Goal: Information Seeking & Learning: Check status

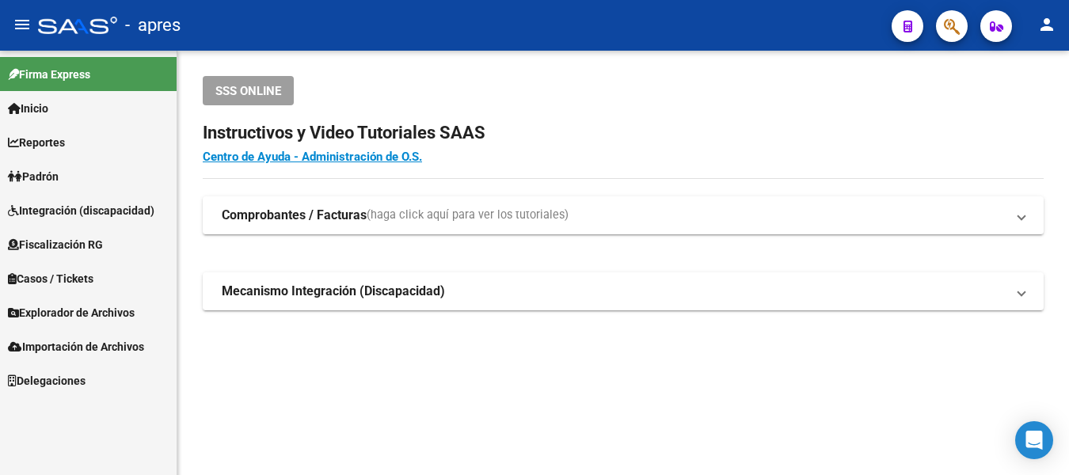
click at [942, 30] on button "button" at bounding box center [952, 26] width 32 height 32
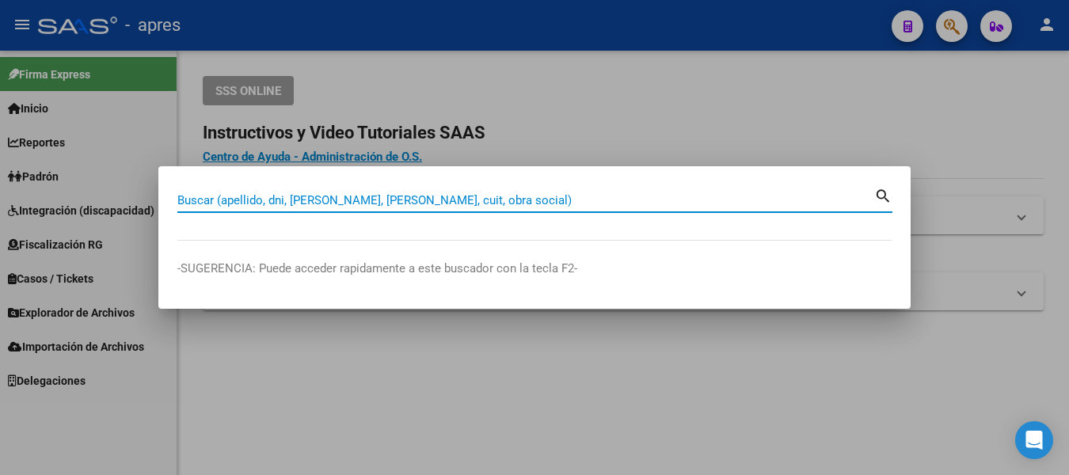
paste input "27-28365753-7"
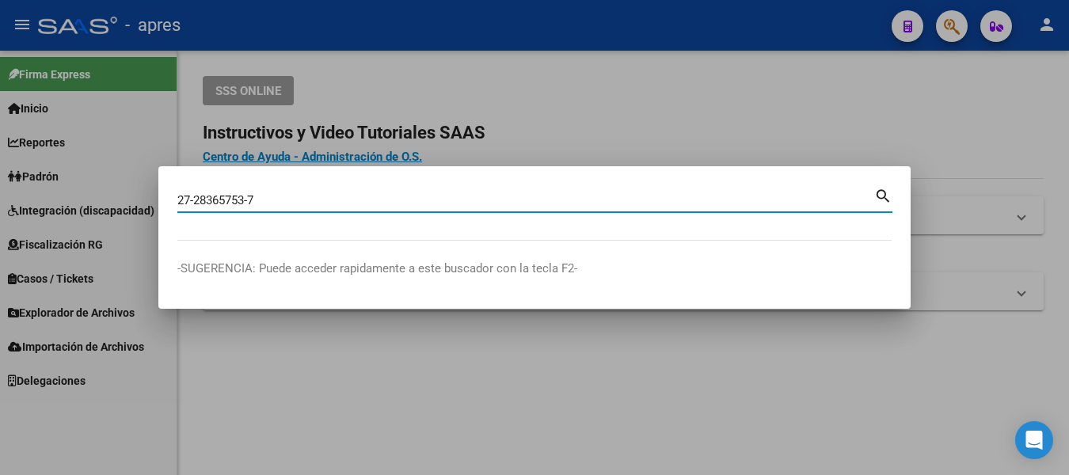
click at [252, 202] on input "27-28365753-7" at bounding box center [525, 200] width 697 height 14
type input "27283657537"
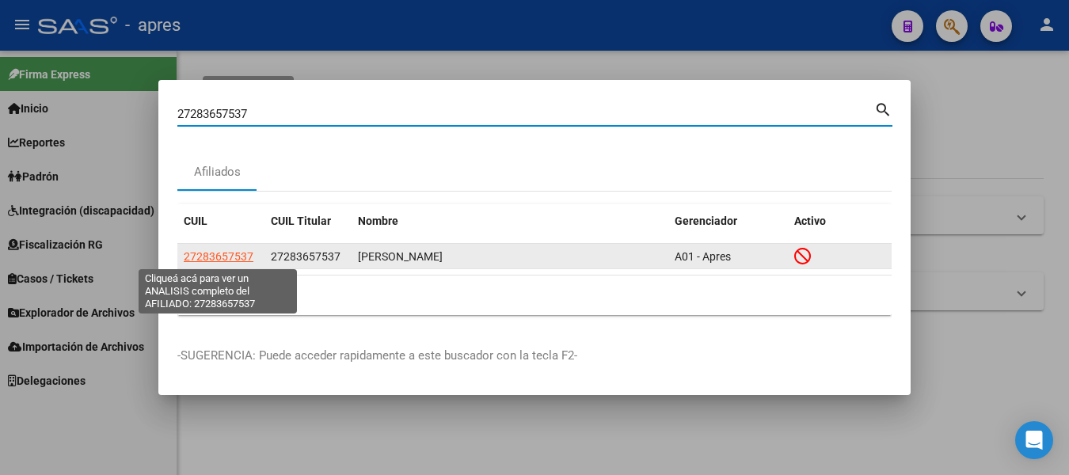
click at [234, 257] on span "27283657537" at bounding box center [219, 256] width 70 height 13
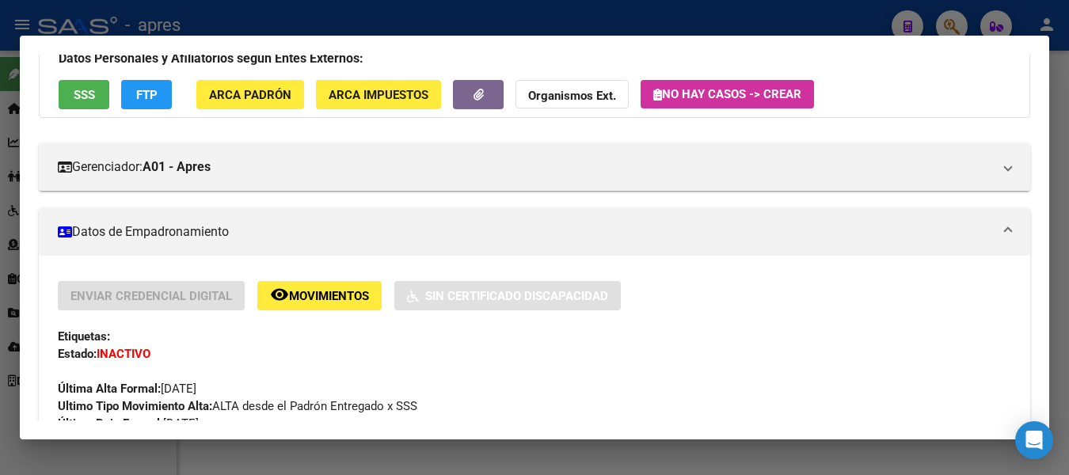
scroll to position [80, 0]
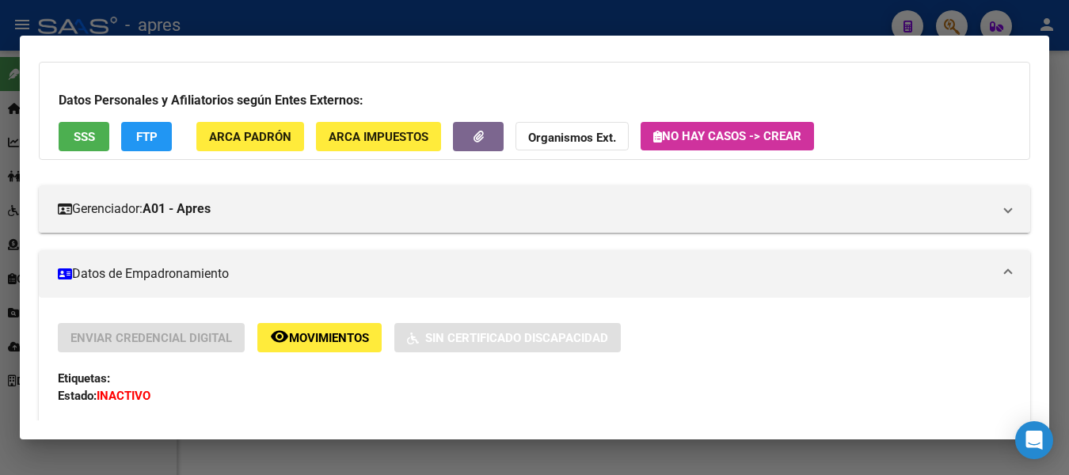
click at [74, 144] on button "SSS" at bounding box center [84, 136] width 51 height 29
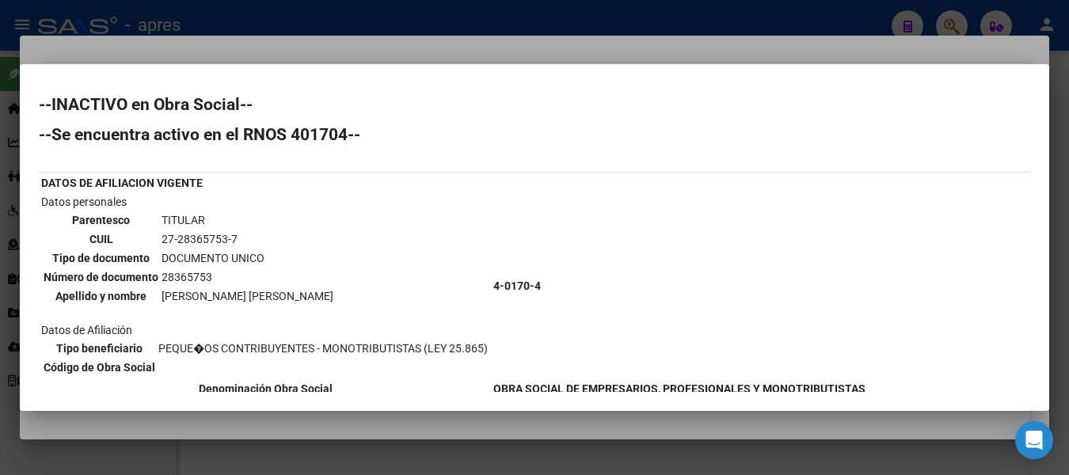
click at [386, 14] on div at bounding box center [534, 237] width 1069 height 475
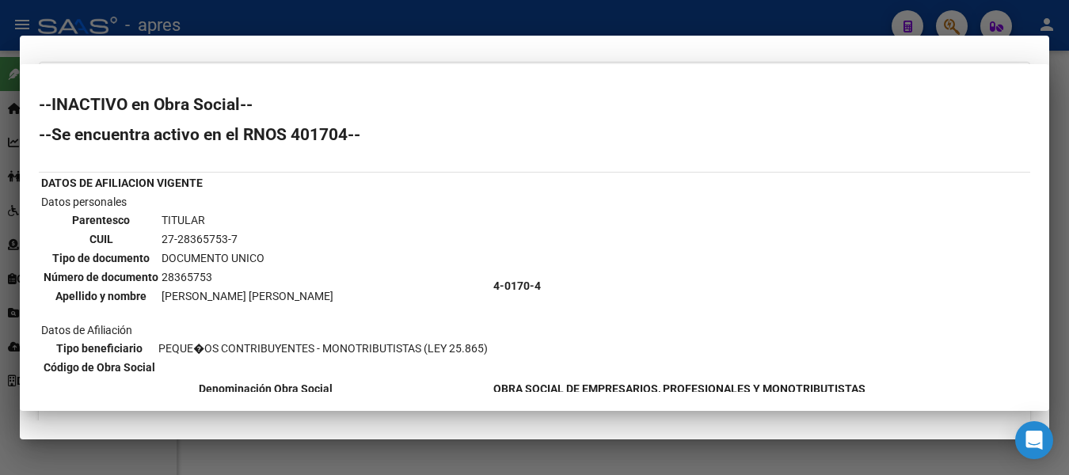
click at [386, 14] on div at bounding box center [534, 237] width 1069 height 475
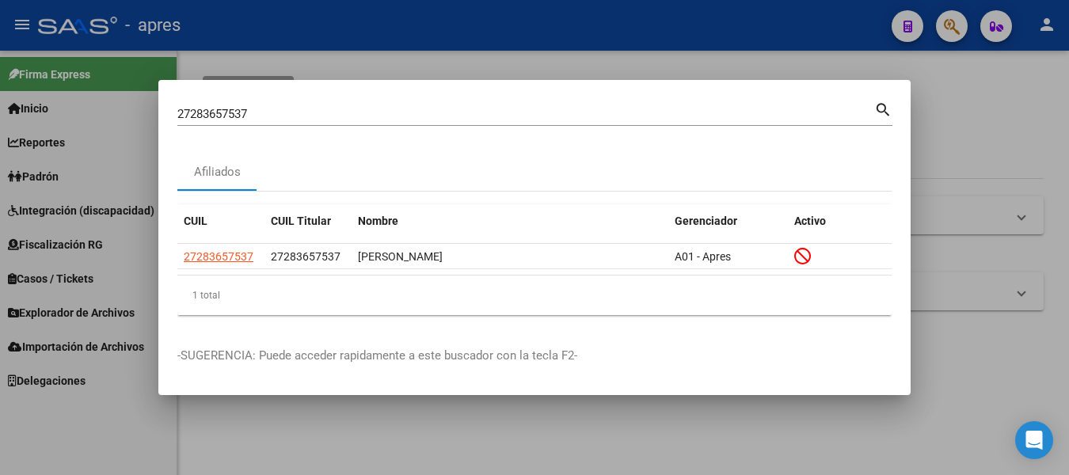
drag, startPoint x: 323, startPoint y: 104, endPoint x: -6, endPoint y: 117, distance: 329.7
click at [0, 117] on html "menu - apres person Firma Express Inicio Calendario SSS Instructivos Contacto O…" at bounding box center [534, 237] width 1069 height 475
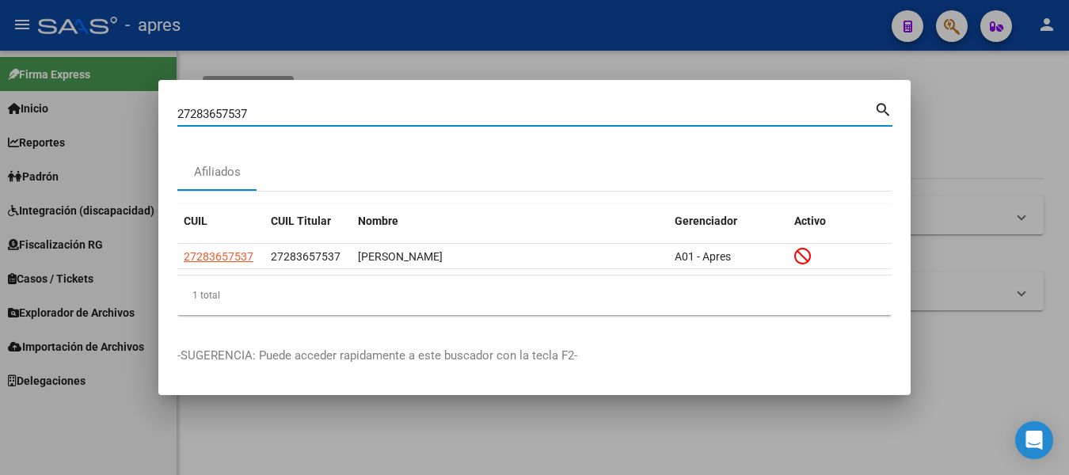
click at [393, 116] on input "27283657537" at bounding box center [525, 114] width 697 height 14
paste input
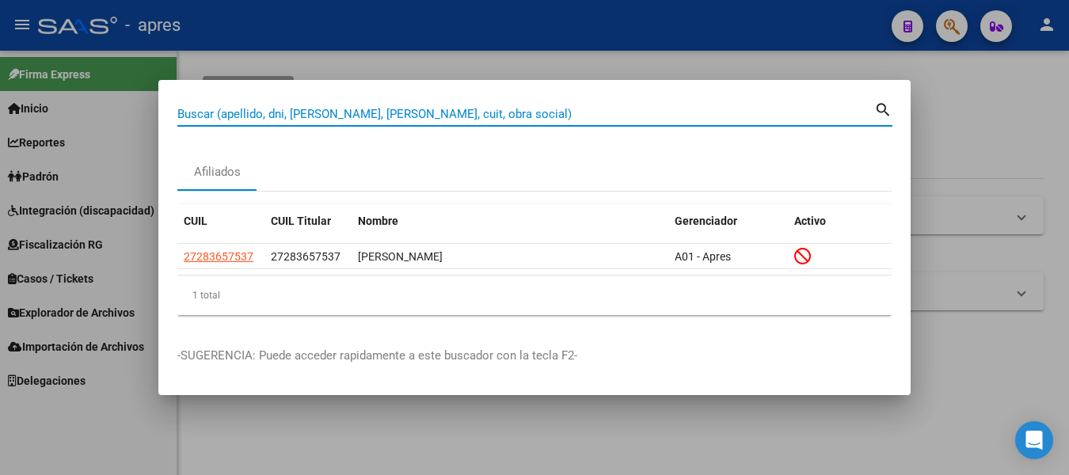
click at [565, 107] on input "Buscar (apellido, dni, [PERSON_NAME], [PERSON_NAME], cuit, obra social)" at bounding box center [525, 114] width 697 height 14
paste input
click at [565, 107] on input "Buscar (apellido, dni, [PERSON_NAME], [PERSON_NAME], cuit, obra social)" at bounding box center [525, 114] width 697 height 14
click at [504, 113] on input "Buscar (apellido, dni, [PERSON_NAME], [PERSON_NAME], cuit, obra social)" at bounding box center [525, 114] width 697 height 14
paste input "26995543"
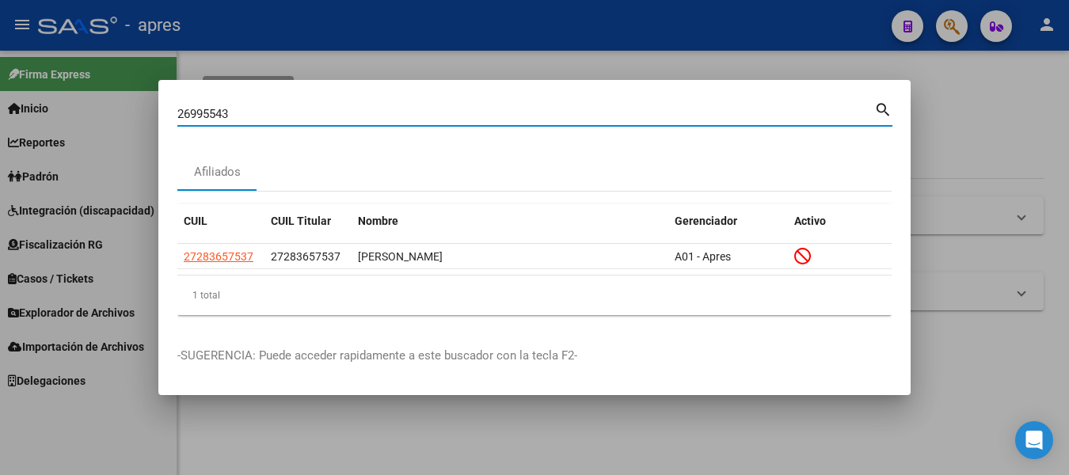
type input "26995543"
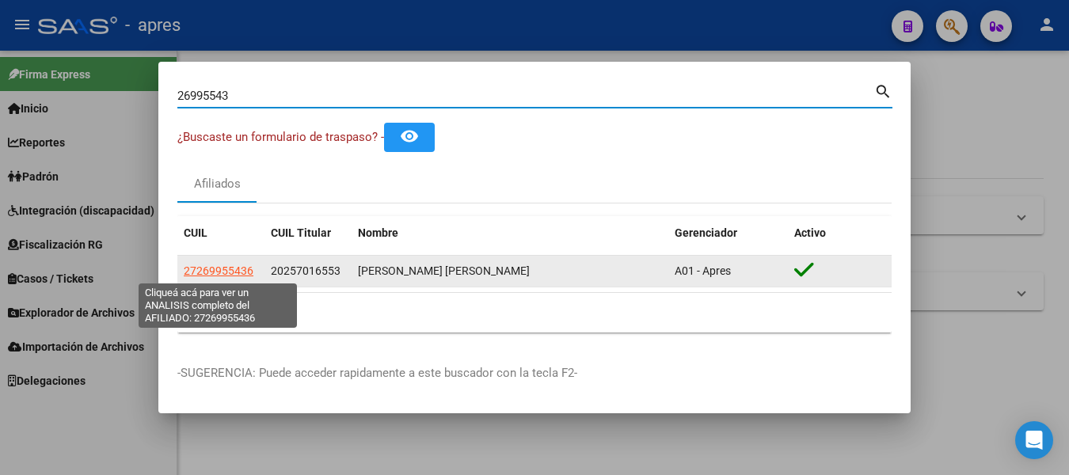
click at [194, 272] on span "27269955436" at bounding box center [219, 270] width 70 height 13
type textarea "27269955436"
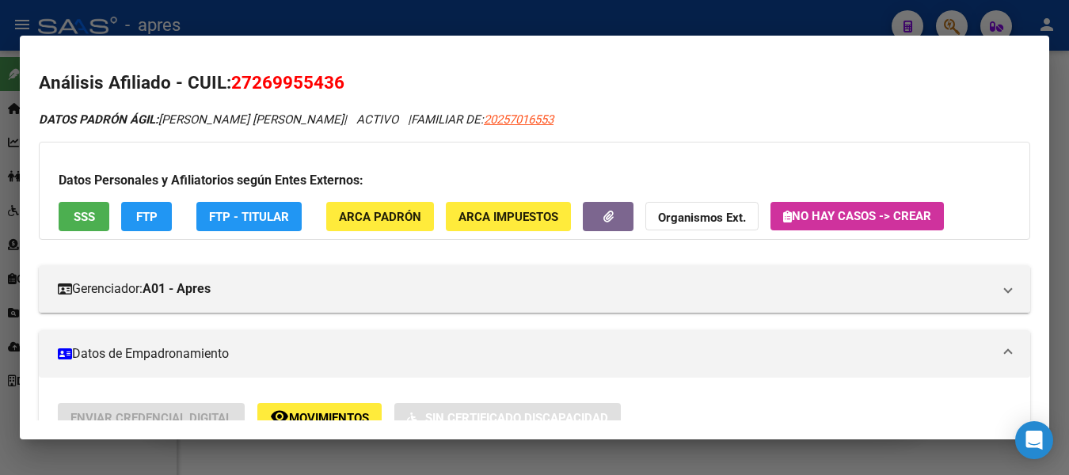
click at [850, 7] on div at bounding box center [534, 237] width 1069 height 475
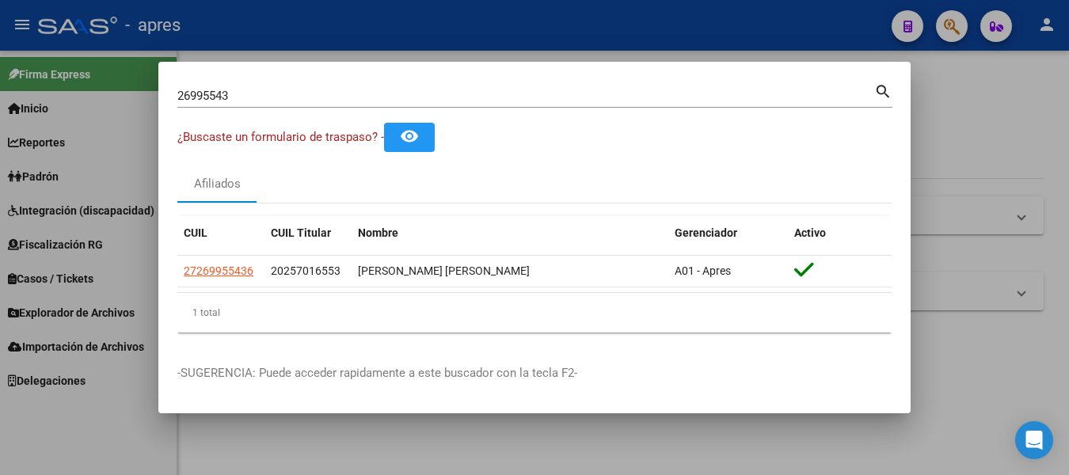
click at [960, 19] on div at bounding box center [534, 237] width 1069 height 475
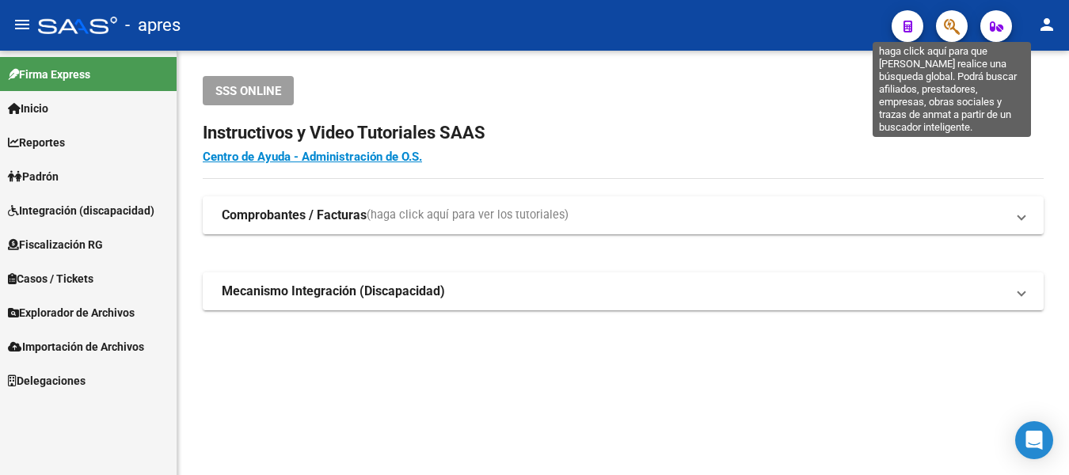
click at [956, 17] on icon "button" at bounding box center [952, 26] width 16 height 18
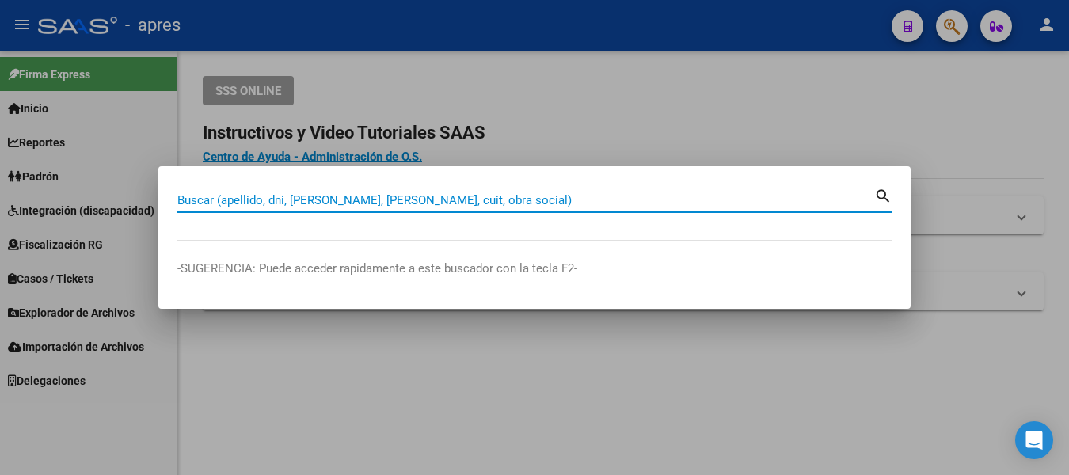
paste input "20-31321527-0"
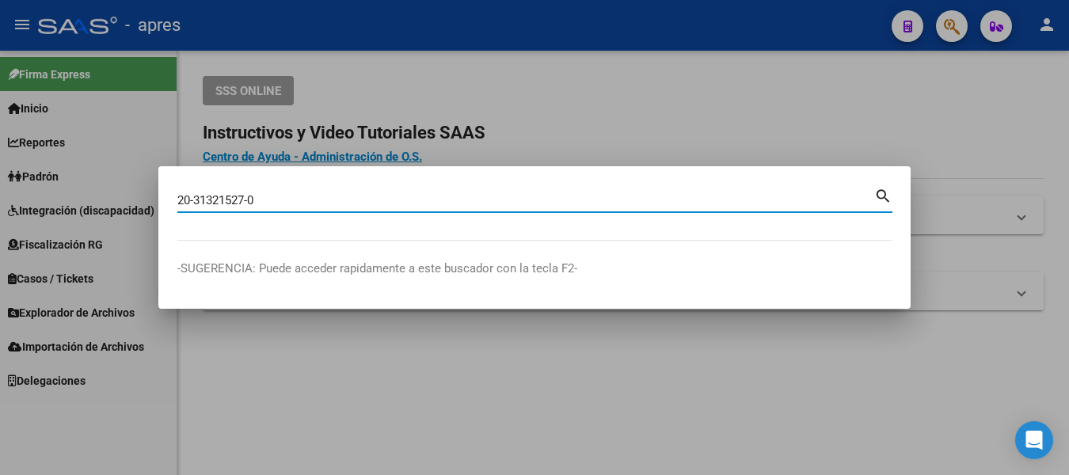
type input "20313215270"
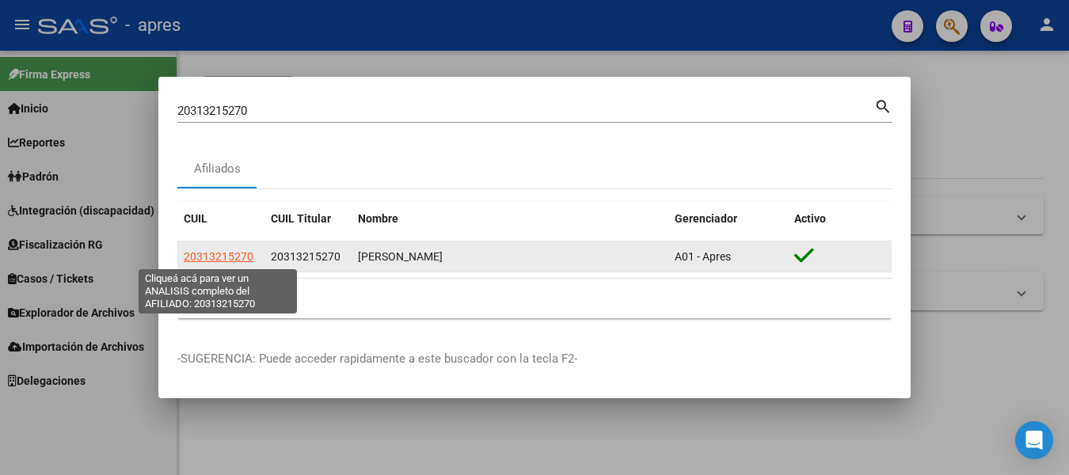
click at [223, 252] on span "20313215270" at bounding box center [219, 256] width 70 height 13
type textarea "20313215270"
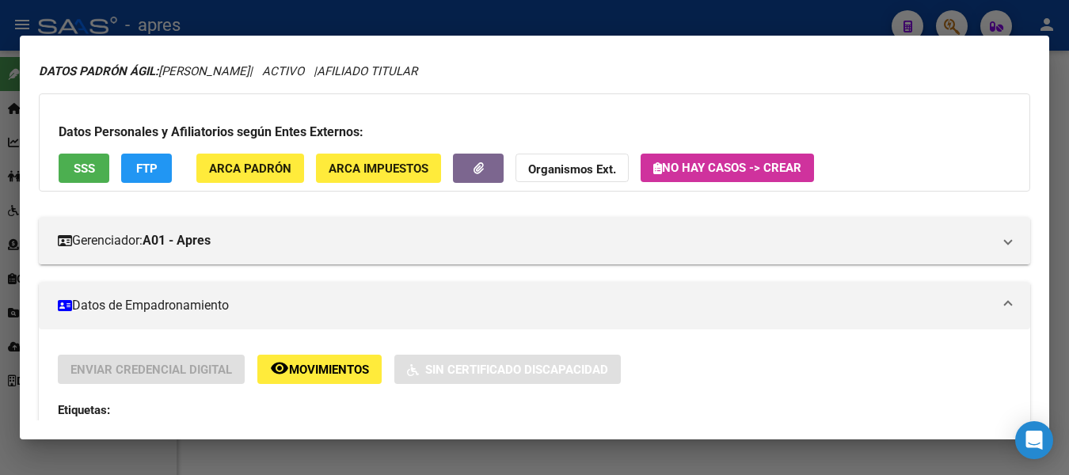
scroll to position [45, 0]
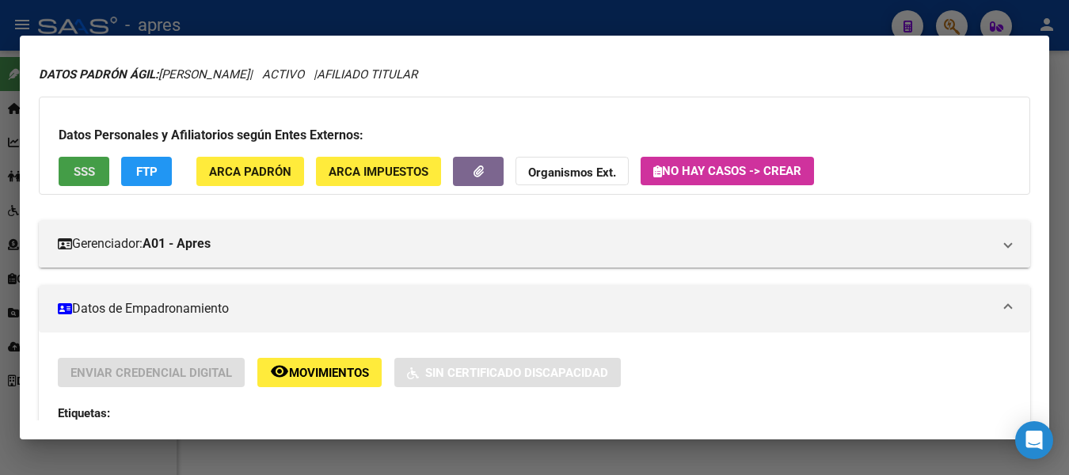
click at [75, 165] on span "SSS" at bounding box center [84, 172] width 21 height 14
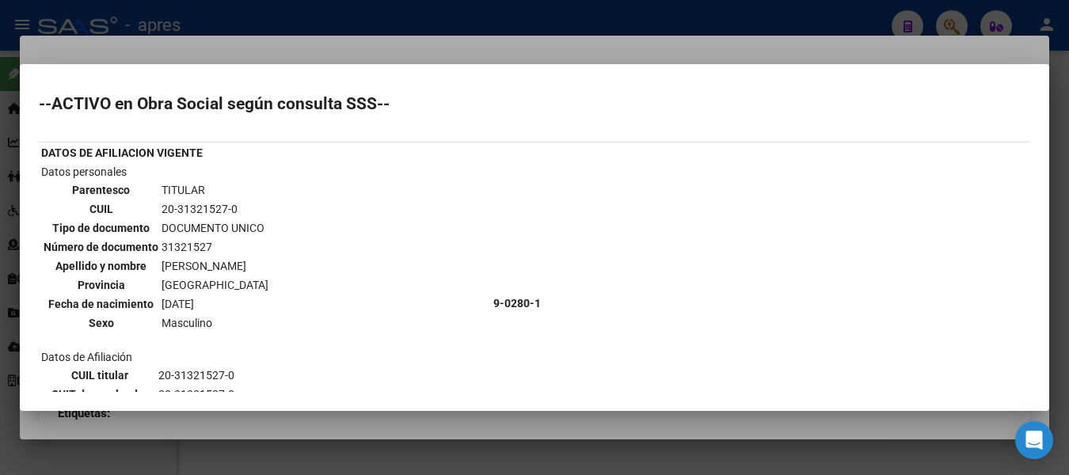
scroll to position [0, 0]
drag, startPoint x: 162, startPoint y: 209, endPoint x: 501, endPoint y: 246, distance: 341.7
click at [501, 246] on tr "Datos personales Parentesco TITULAR CUIL 20-31321527-0 Tipo de documento DOCUME…" at bounding box center [292, 304] width 505 height 280
click at [501, 246] on td "9-0280-1" at bounding box center [519, 304] width 53 height 280
drag, startPoint x: 158, startPoint y: 205, endPoint x: 259, endPoint y: 215, distance: 101.1
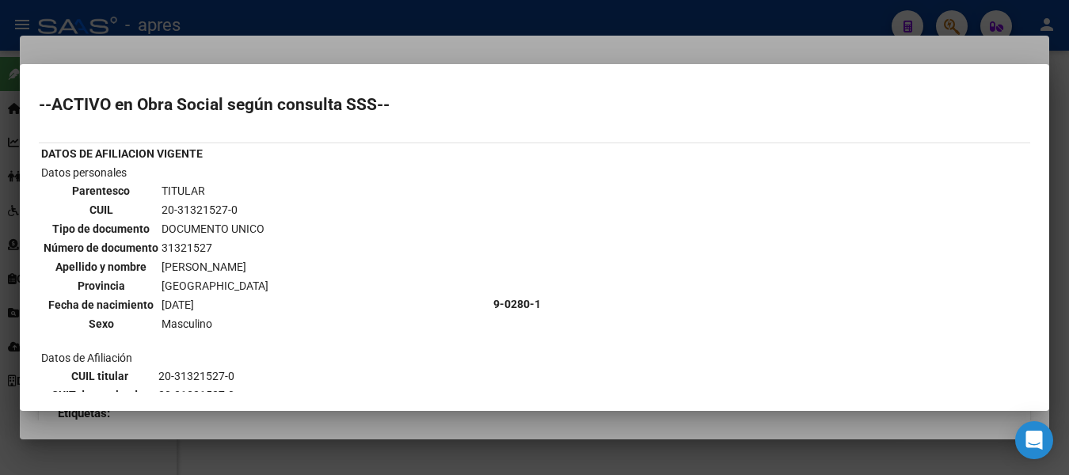
click at [259, 215] on table "Parentesco TITULAR CUIL 20-31321527-0 Tipo de documento DOCUMENTO UNICO Número …" at bounding box center [156, 258] width 230 height 154
copy tr "20-31321527-0"
click at [182, 211] on td "20-31321527-0" at bounding box center [215, 209] width 108 height 17
drag, startPoint x: 234, startPoint y: 210, endPoint x: 160, endPoint y: 210, distance: 73.6
click at [161, 210] on td "20-31321527-0" at bounding box center [215, 209] width 108 height 17
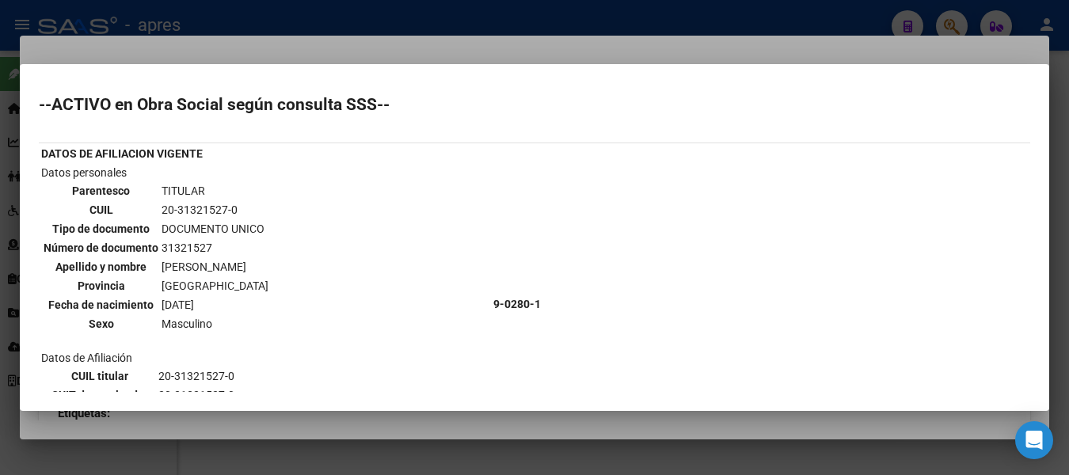
copy td "20-31321527-0"
click at [236, 17] on div at bounding box center [534, 237] width 1069 height 475
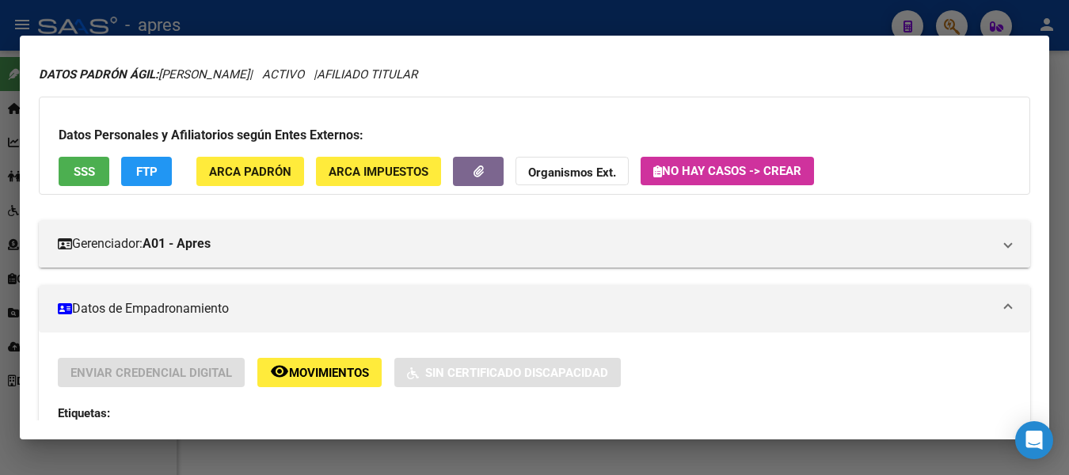
click at [241, 20] on div at bounding box center [534, 237] width 1069 height 475
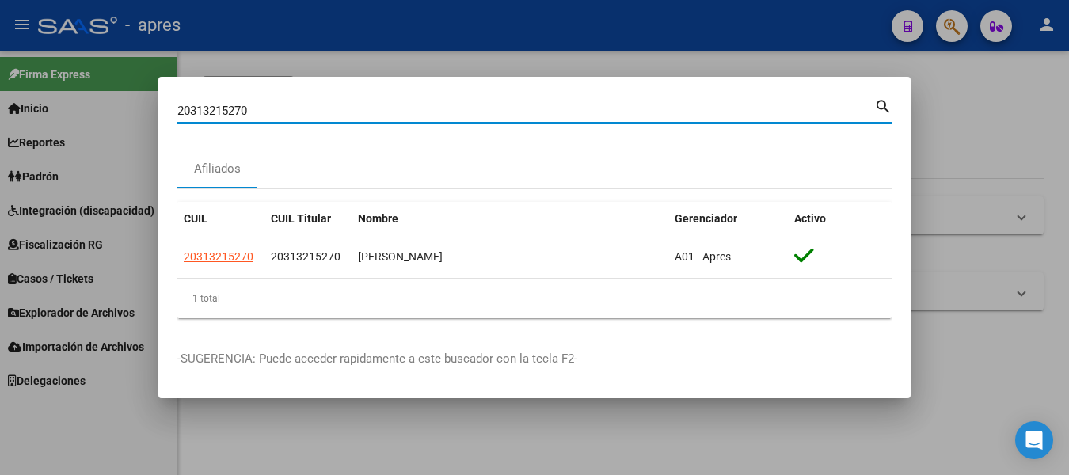
drag, startPoint x: 269, startPoint y: 107, endPoint x: -6, endPoint y: 138, distance: 277.3
click at [0, 138] on html "menu - apres person Firma Express Inicio Calendario SSS Instructivos Contacto O…" at bounding box center [534, 237] width 1069 height 475
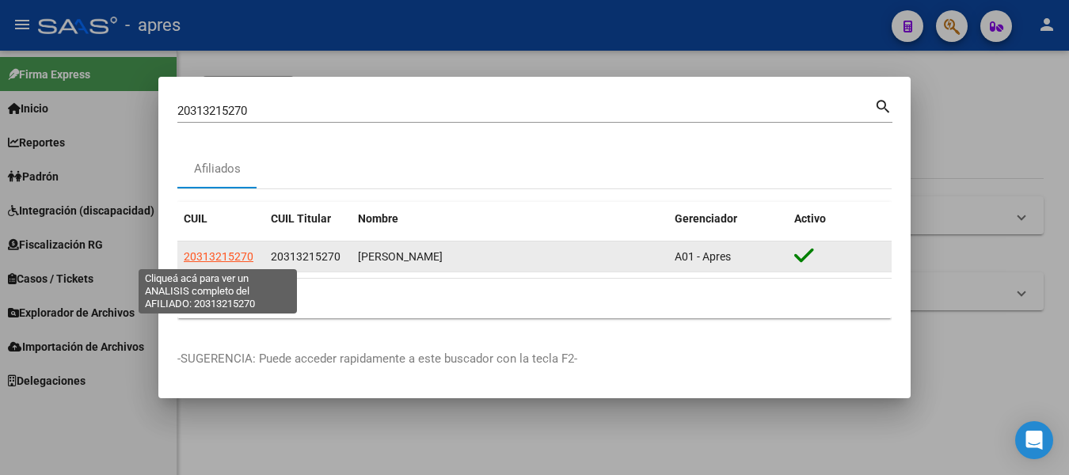
click at [230, 256] on span "20313215270" at bounding box center [219, 256] width 70 height 13
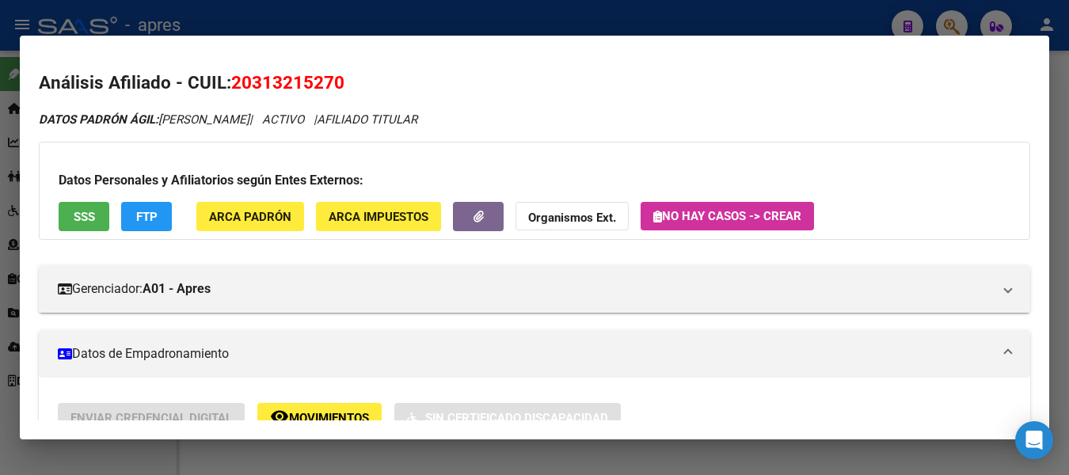
click at [92, 219] on span "SSS" at bounding box center [84, 217] width 21 height 14
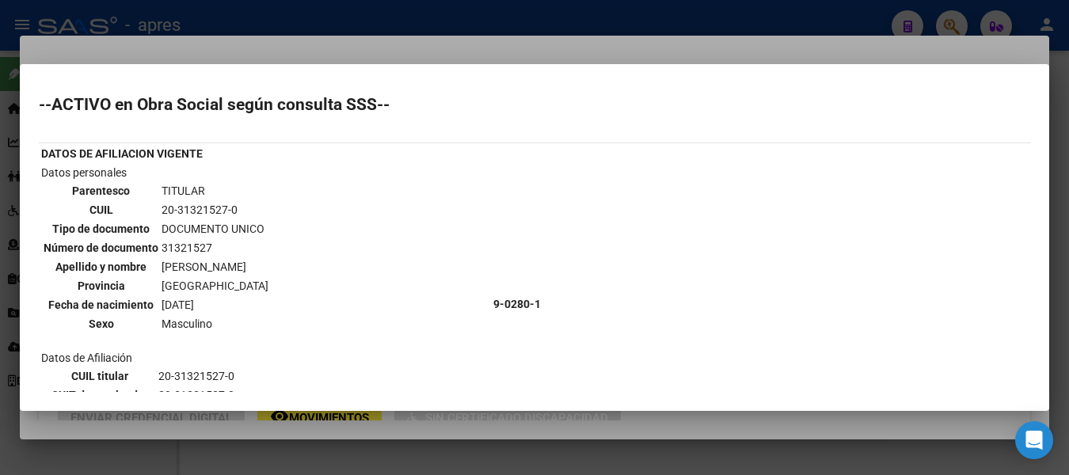
click at [368, 13] on div at bounding box center [534, 237] width 1069 height 475
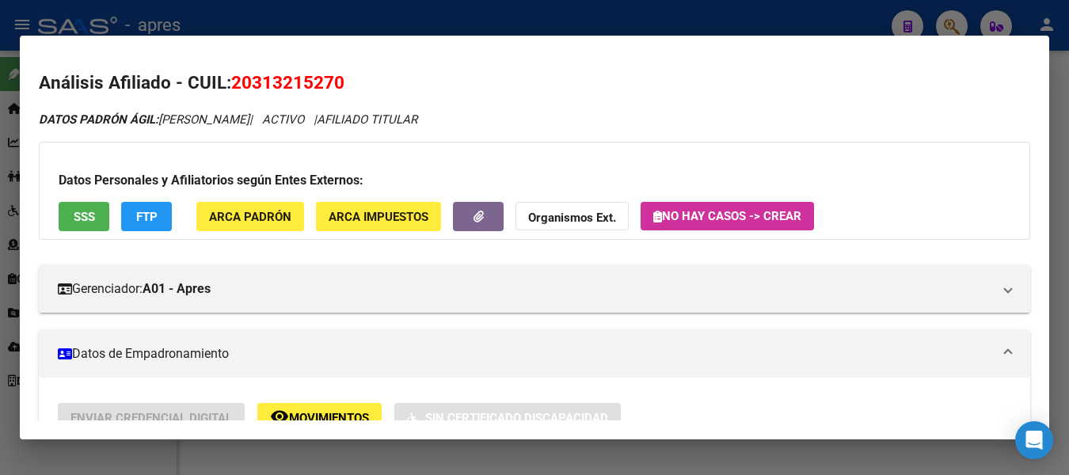
click at [399, 18] on div at bounding box center [534, 237] width 1069 height 475
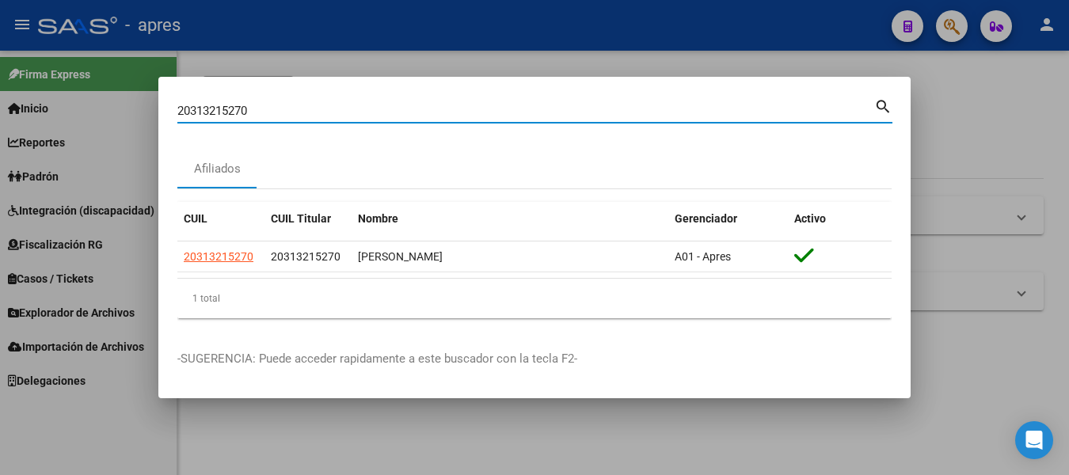
drag, startPoint x: 329, startPoint y: 106, endPoint x: -6, endPoint y: 99, distance: 335.8
click at [0, 99] on html "menu - apres person Firma Express Inicio Calendario SSS Instructivos Contacto O…" at bounding box center [534, 237] width 1069 height 475
paste input "-33875985-2"
type input "20338759852"
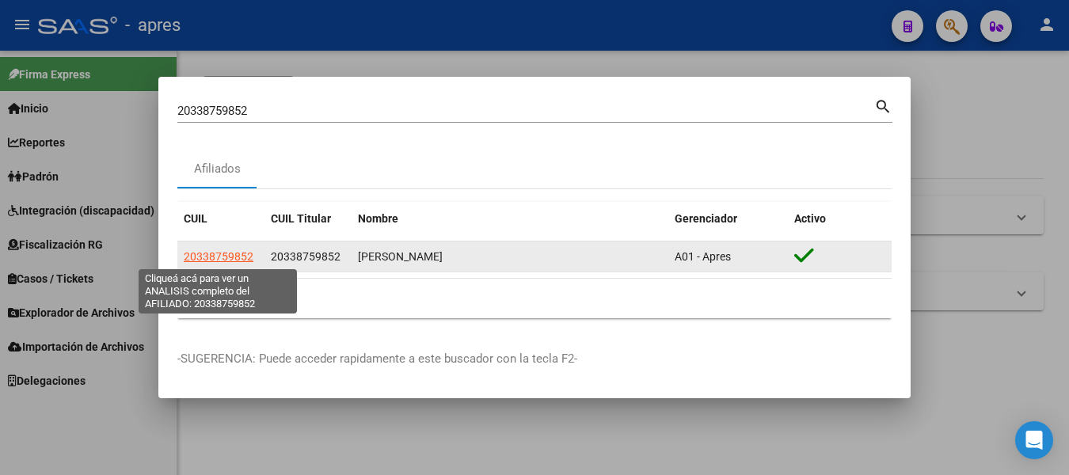
click at [249, 260] on span "20338759852" at bounding box center [219, 256] width 70 height 13
type textarea "20338759852"
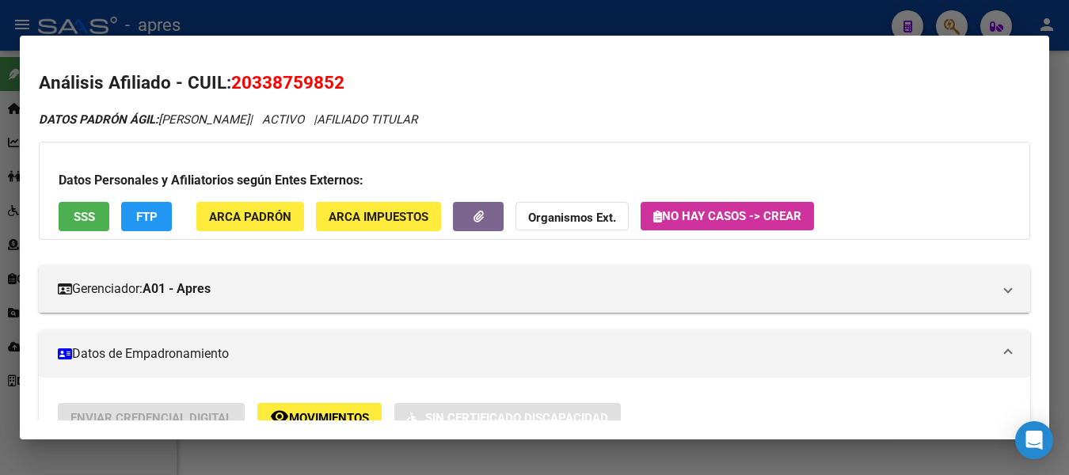
click at [87, 212] on span "SSS" at bounding box center [84, 217] width 21 height 14
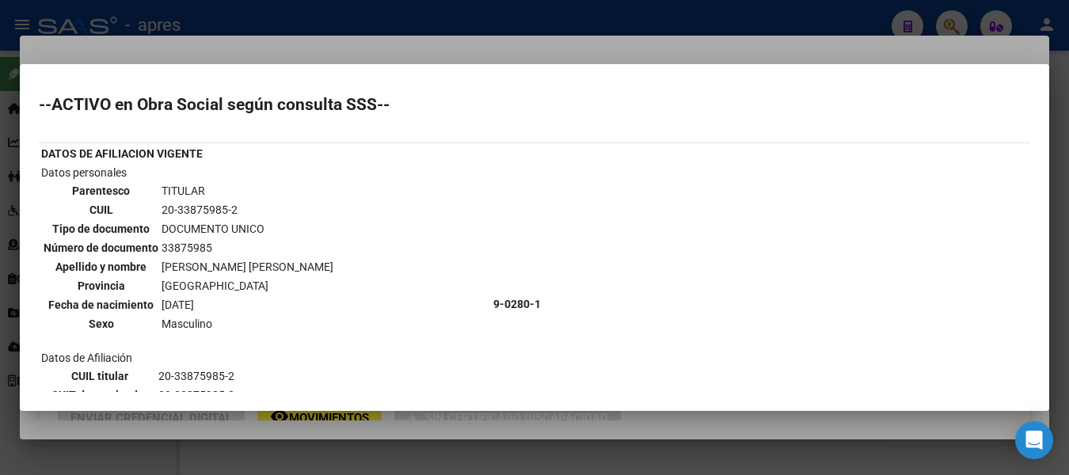
click at [392, 13] on div at bounding box center [534, 237] width 1069 height 475
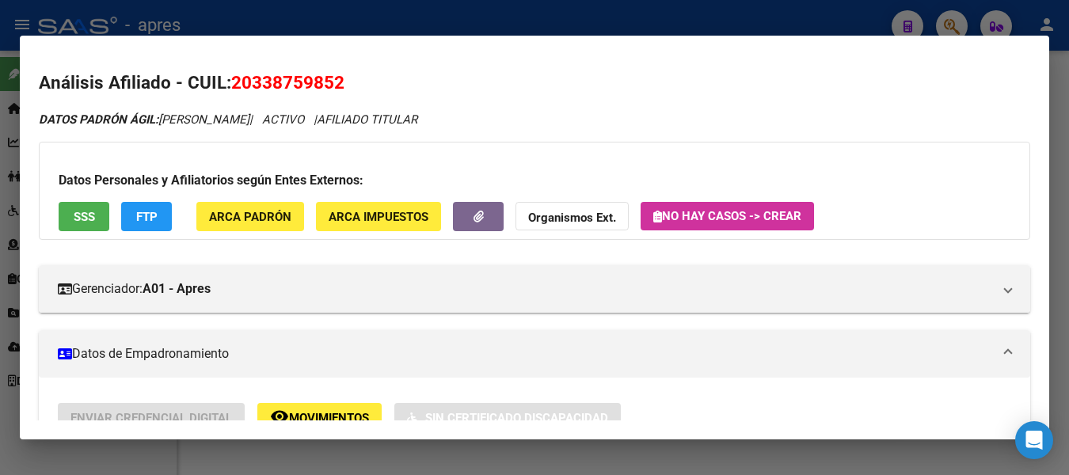
click at [952, 25] on div at bounding box center [534, 237] width 1069 height 475
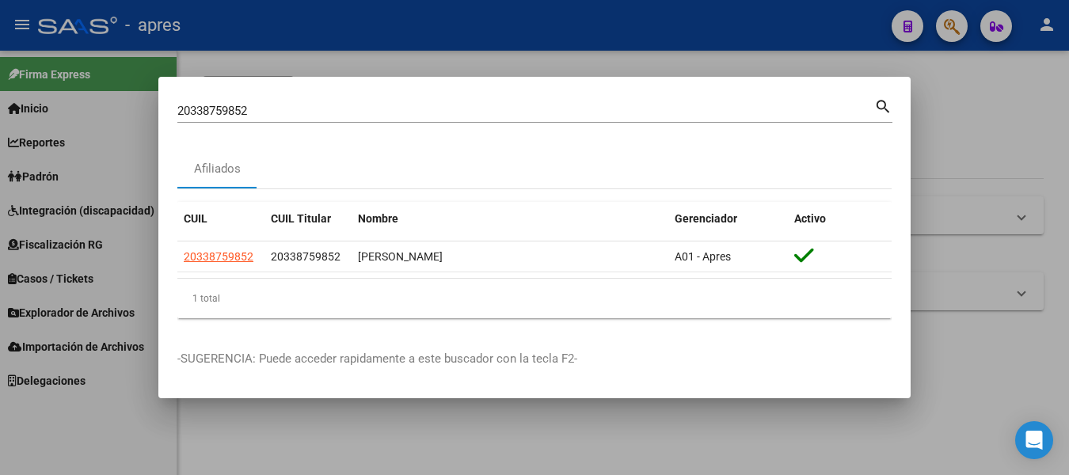
drag, startPoint x: 483, startPoint y: 95, endPoint x: -6, endPoint y: 101, distance: 489.4
click at [0, 101] on html "menu - apres person Firma Express Inicio Calendario SSS Instructivos Contacto O…" at bounding box center [534, 237] width 1069 height 475
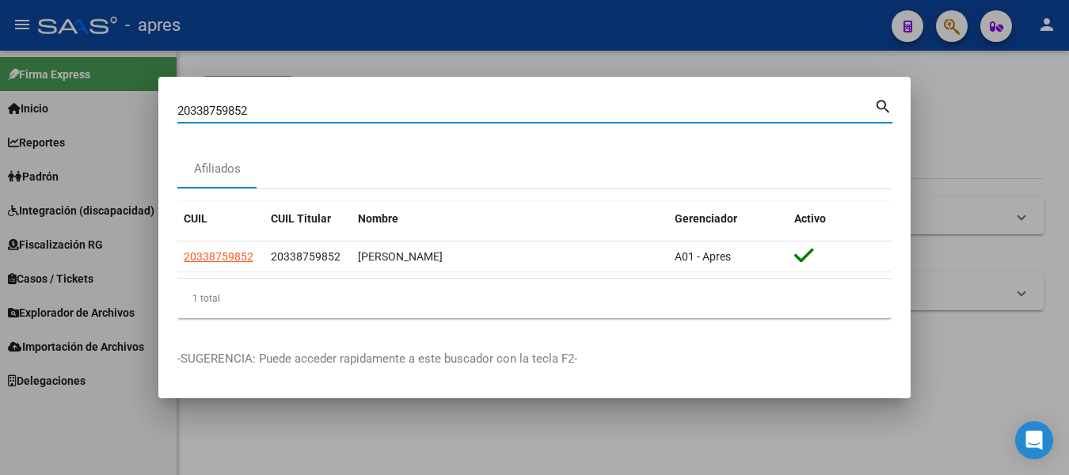
click at [283, 116] on input "20338759852" at bounding box center [525, 111] width 697 height 14
paste input "77101155"
type input "20377101155"
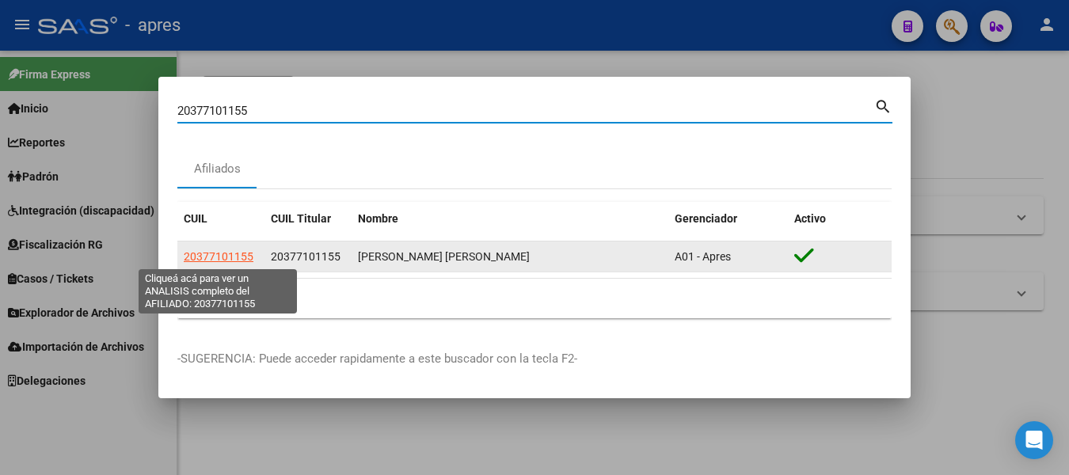
click at [218, 252] on span "20377101155" at bounding box center [219, 256] width 70 height 13
type textarea "20377101155"
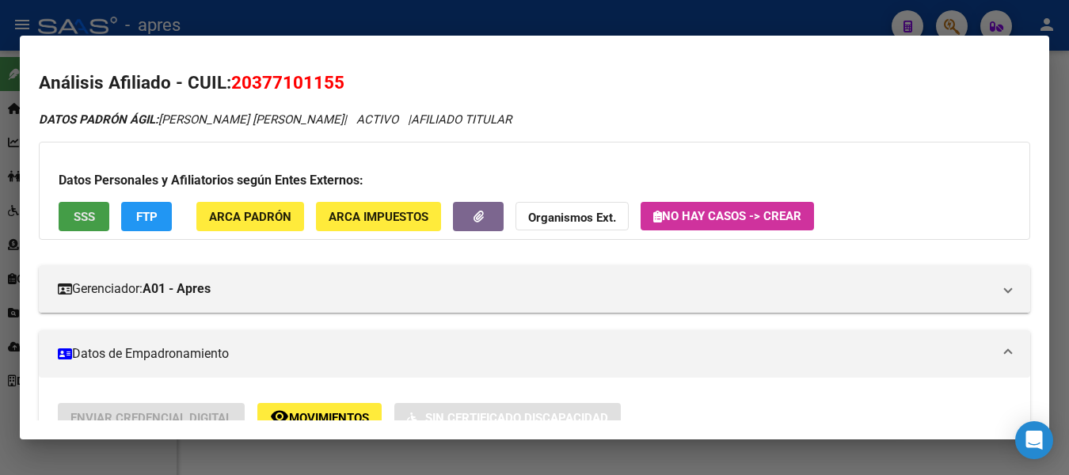
click at [81, 219] on span "SSS" at bounding box center [84, 217] width 21 height 14
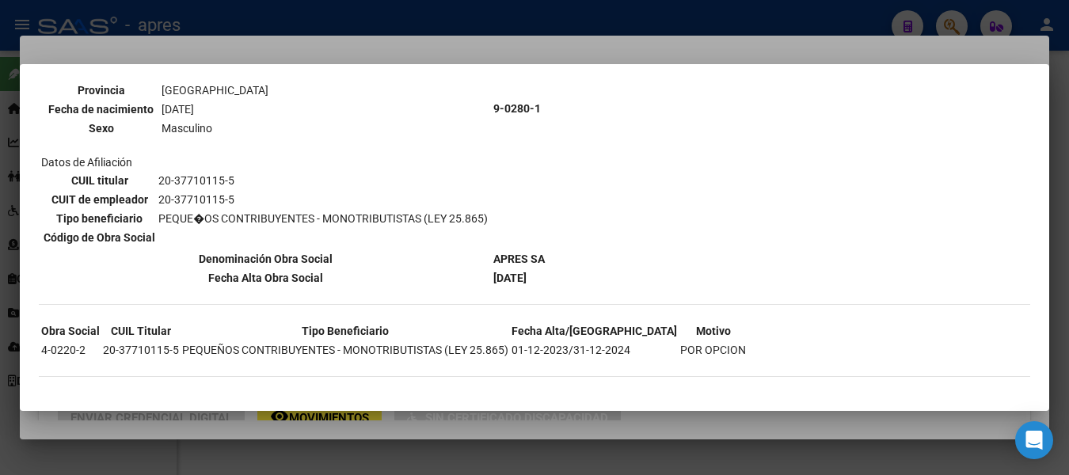
scroll to position [196, 0]
click at [583, 24] on div at bounding box center [534, 237] width 1069 height 475
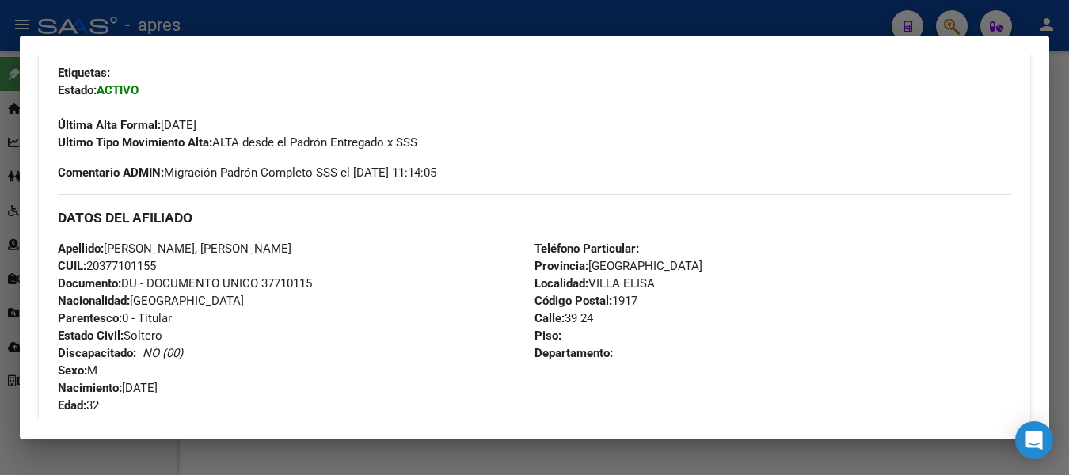
scroll to position [362, 0]
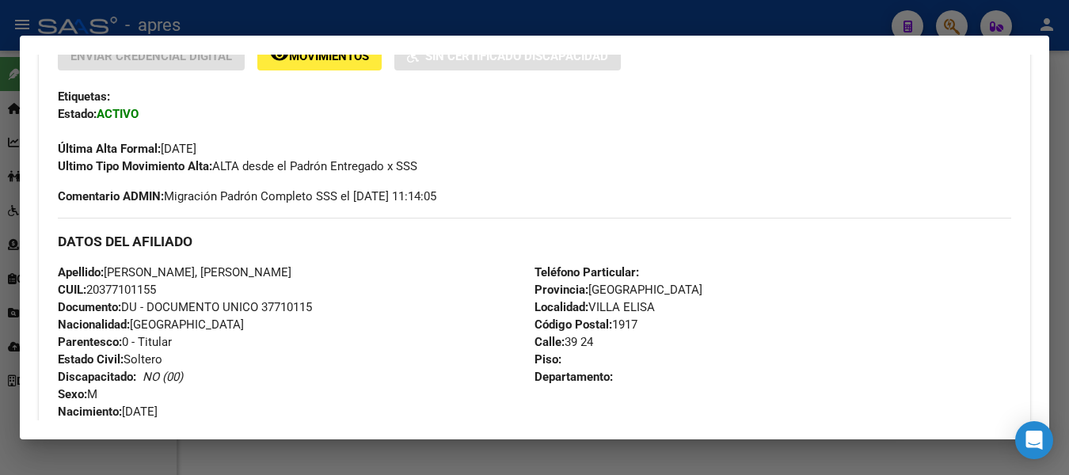
drag, startPoint x: 89, startPoint y: 290, endPoint x: 209, endPoint y: 286, distance: 120.4
click at [209, 286] on div "Apellido: VARELA ENRIQUE, RODRIGO EMANUE CUIL: 20377101155 Documento: DU - DOCU…" at bounding box center [296, 351] width 477 height 174
copy span "20377101155"
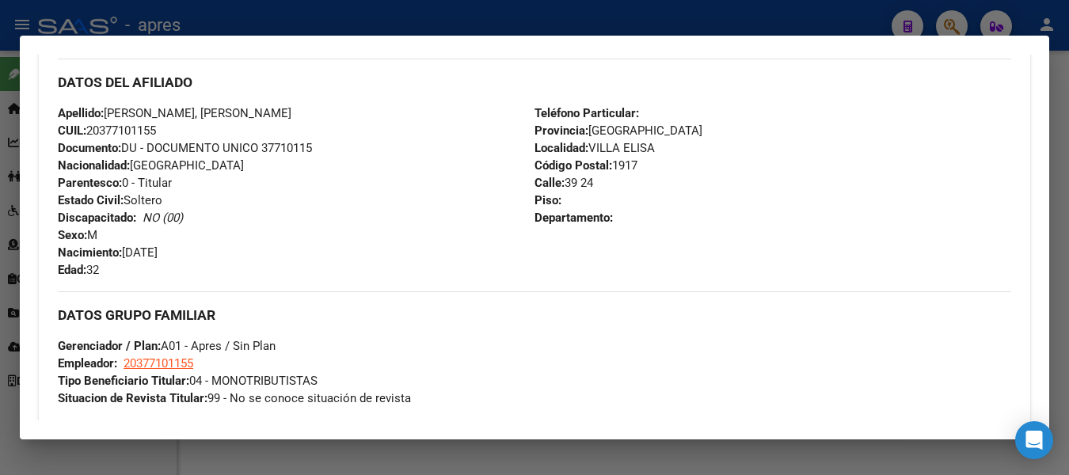
scroll to position [837, 0]
